Goal: Find specific page/section

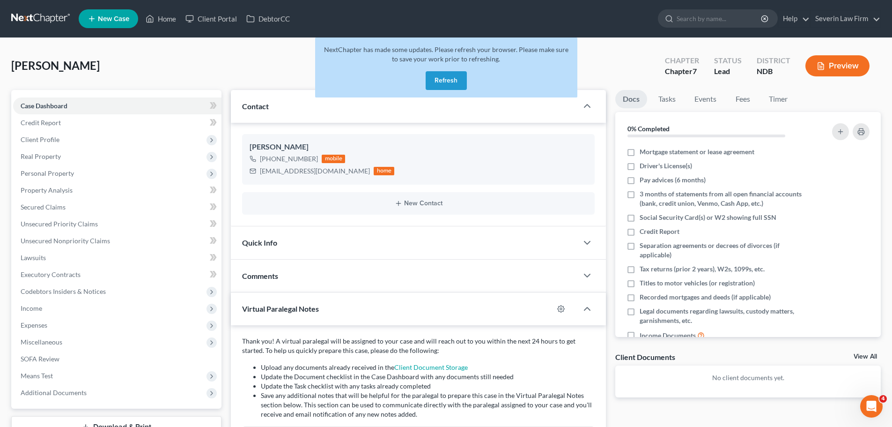
click at [450, 90] on div "NextChapter has made some updates. Please refresh your browser. Please make sur…" at bounding box center [446, 67] width 262 height 60
click at [446, 79] on button "Refresh" at bounding box center [446, 80] width 41 height 19
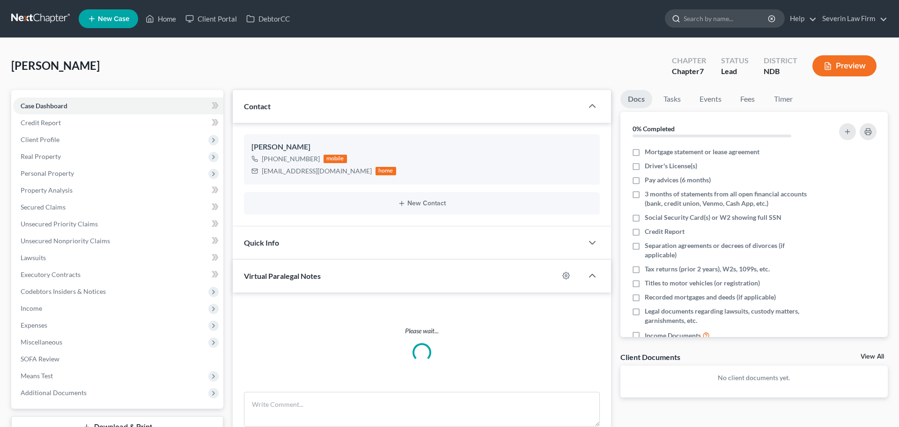
click at [693, 21] on input "search" at bounding box center [727, 18] width 86 height 17
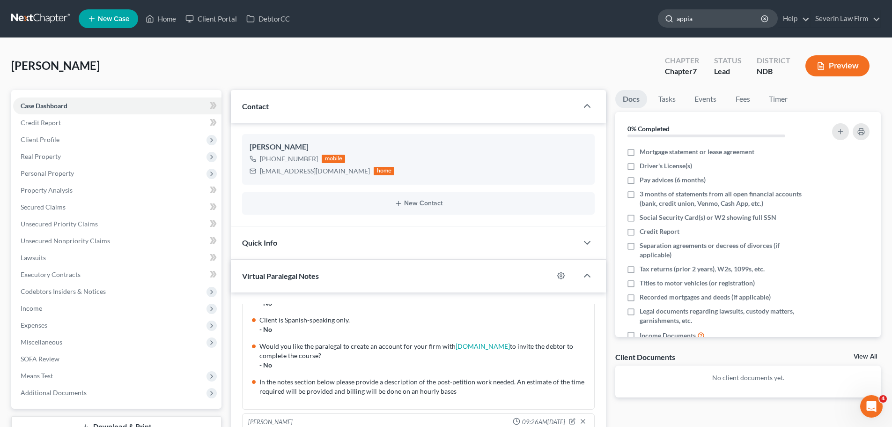
type input "appiah"
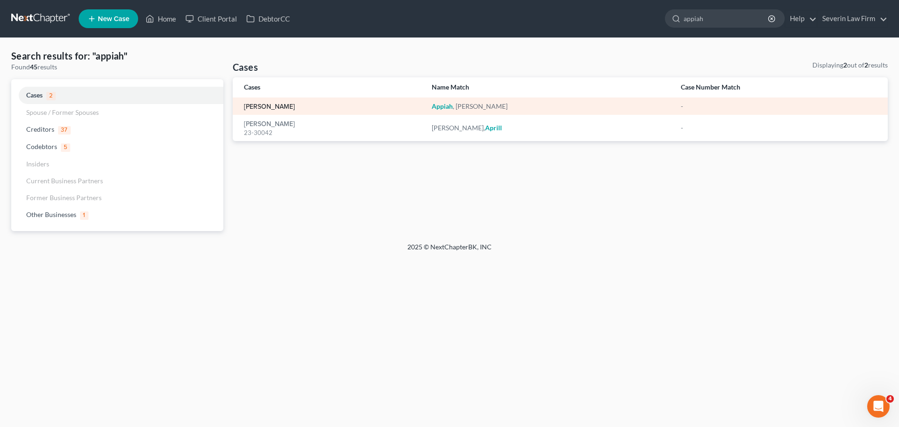
click at [271, 108] on link "[PERSON_NAME]" at bounding box center [269, 106] width 51 height 7
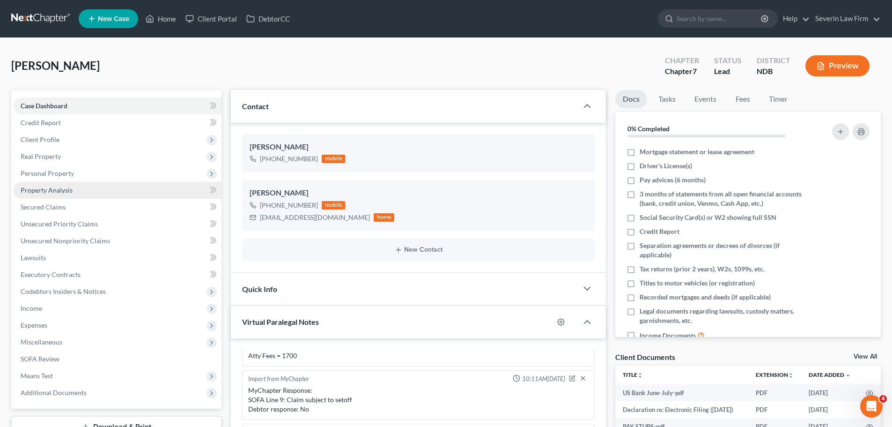
click at [65, 191] on span "Property Analysis" at bounding box center [47, 190] width 52 height 8
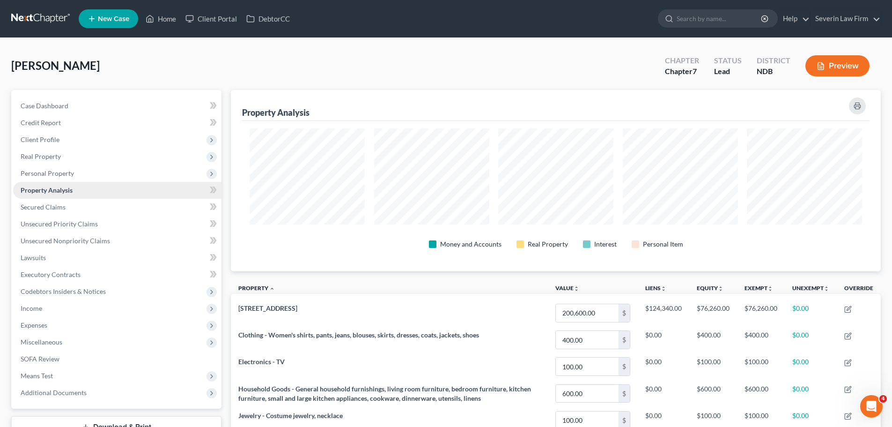
scroll to position [181, 650]
